Goal: Check status: Check status

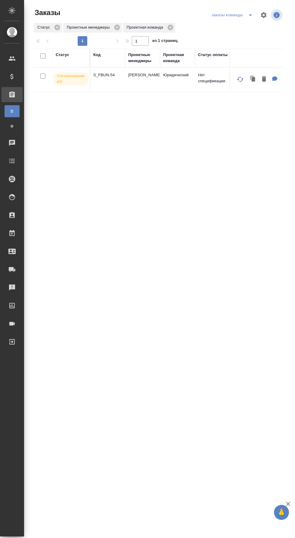
click at [247, 12] on icon "split button" at bounding box center [250, 14] width 7 height 7
click at [237, 25] on li "мои заказы" at bounding box center [233, 27] width 48 height 10
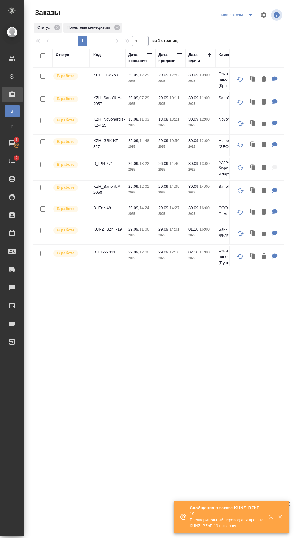
click at [114, 75] on p "KRL_FL-8760" at bounding box center [107, 75] width 29 height 6
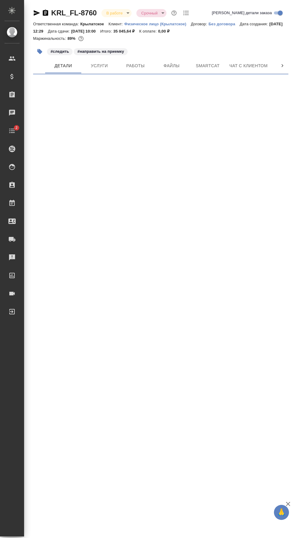
select select "RU"
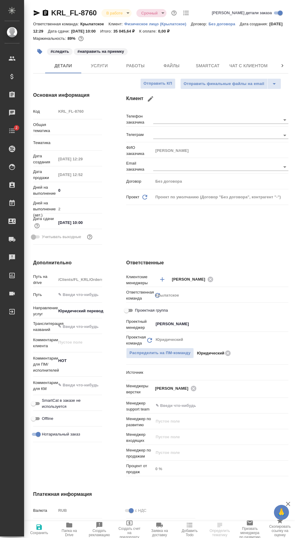
type textarea "x"
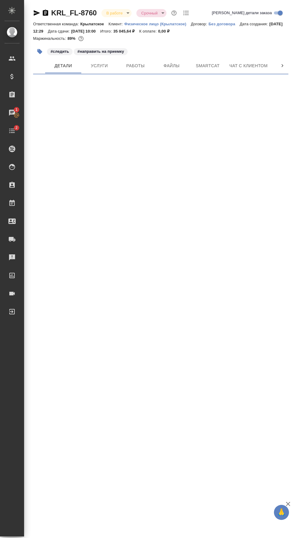
select select "RU"
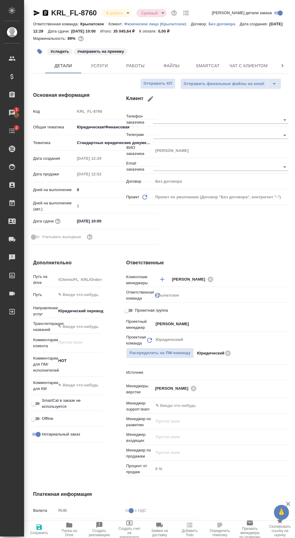
type textarea "x"
click at [208, 59] on button "Smartcat" at bounding box center [208, 65] width 36 height 15
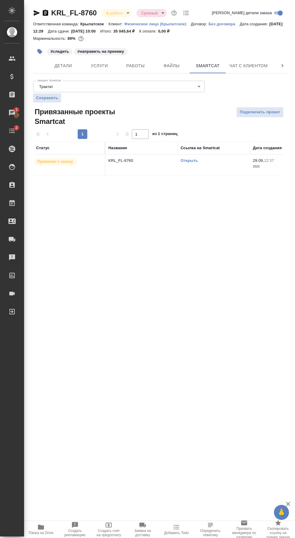
click at [192, 162] on link "Открыть" at bounding box center [189, 160] width 17 height 5
click at [191, 160] on link "Открыть" at bounding box center [189, 160] width 17 height 5
click at [46, 533] on span "Папка на Drive" at bounding box center [41, 533] width 25 height 4
